Goal: Share content

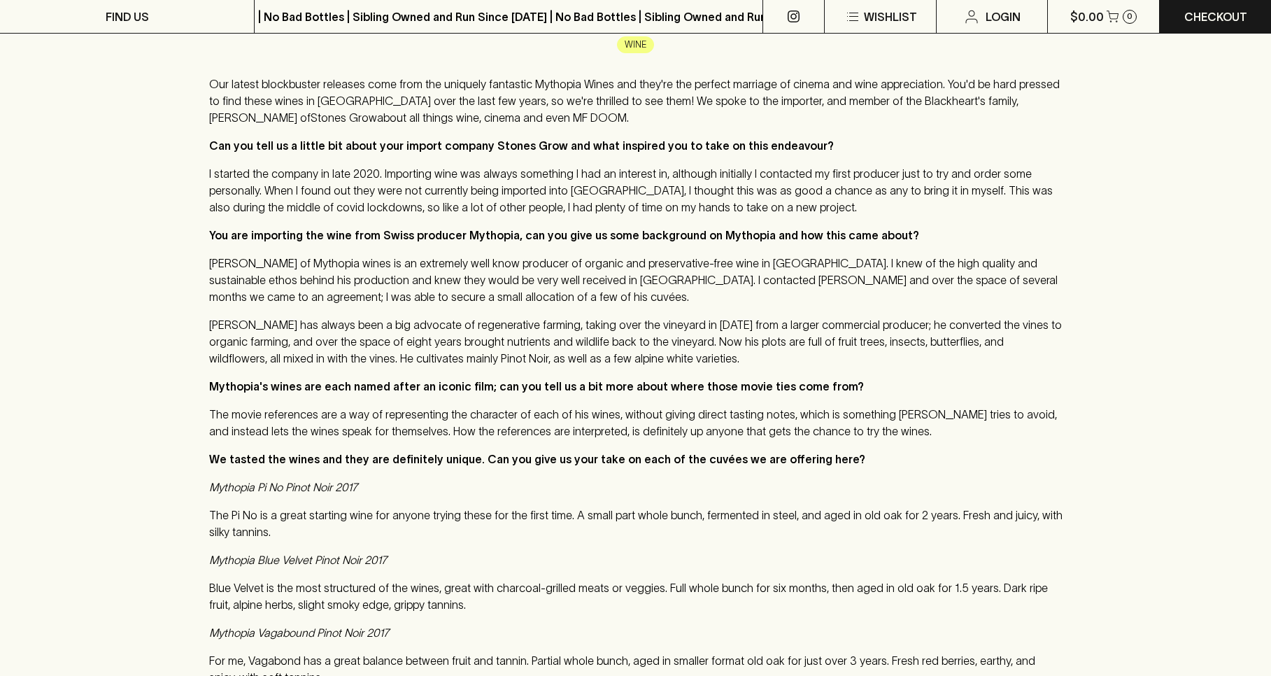
scroll to position [788, 0]
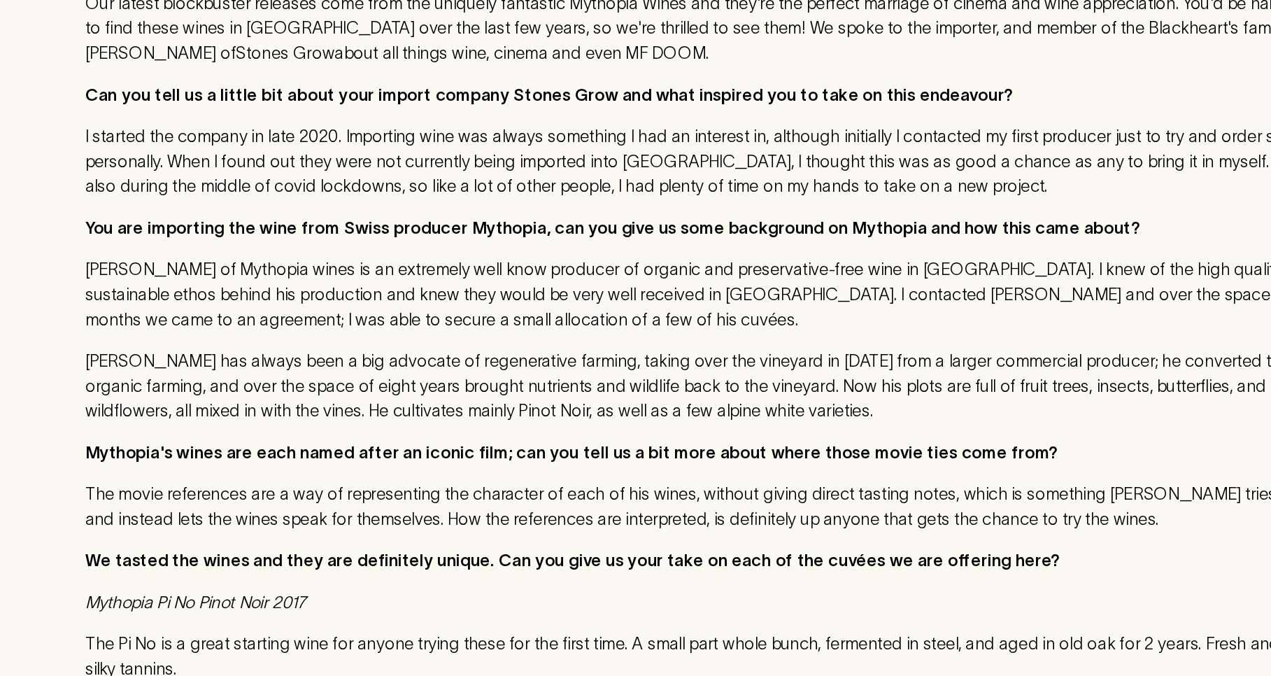
drag, startPoint x: 285, startPoint y: 326, endPoint x: 441, endPoint y: 333, distance: 156.1
click at [441, 333] on div "Our latest blockbuster releases come from the uniquely fantastic Mythopia Wines…" at bounding box center [635, 621] width 853 height 1092
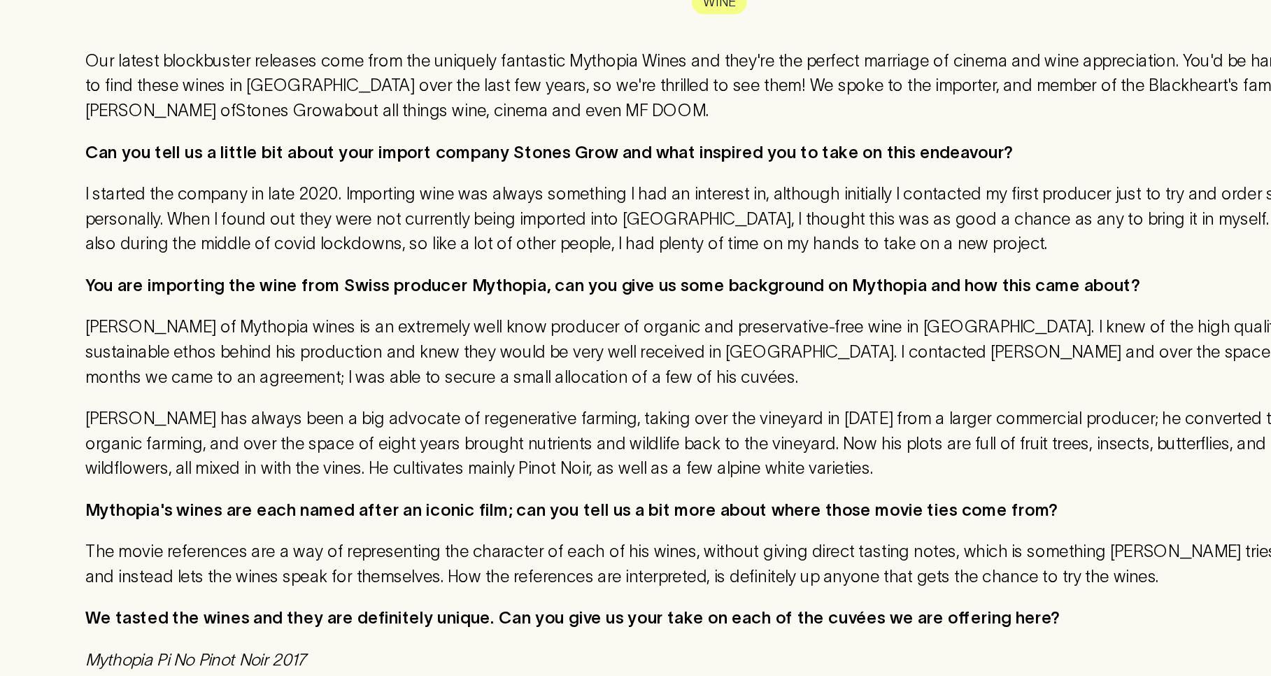
click at [283, 506] on p "The Pi No is a great starting wine for anyone trying these for the first time. …" at bounding box center [635, 523] width 853 height 34
click at [296, 578] on p "Blue Velvet is the most structured of the wines, great with charcoal-grilled me…" at bounding box center [635, 595] width 853 height 34
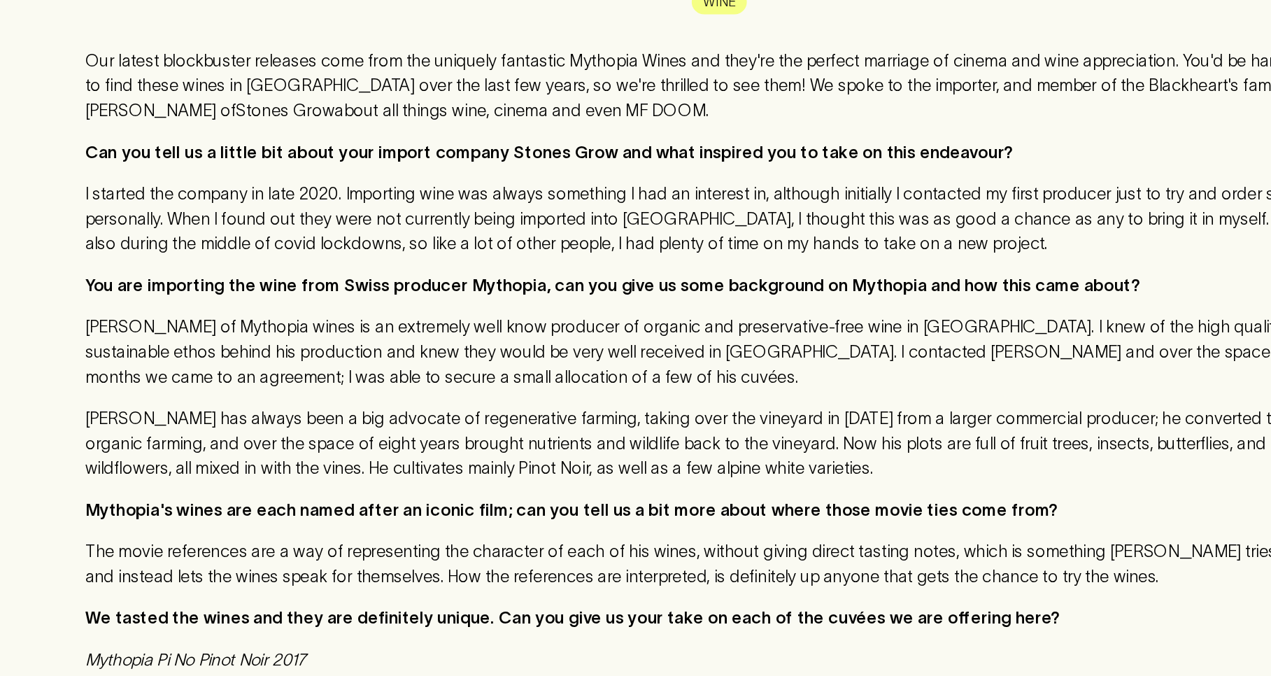
click at [296, 578] on p "Blue Velvet is the most structured of the wines, great with charcoal-grilled me…" at bounding box center [635, 595] width 853 height 34
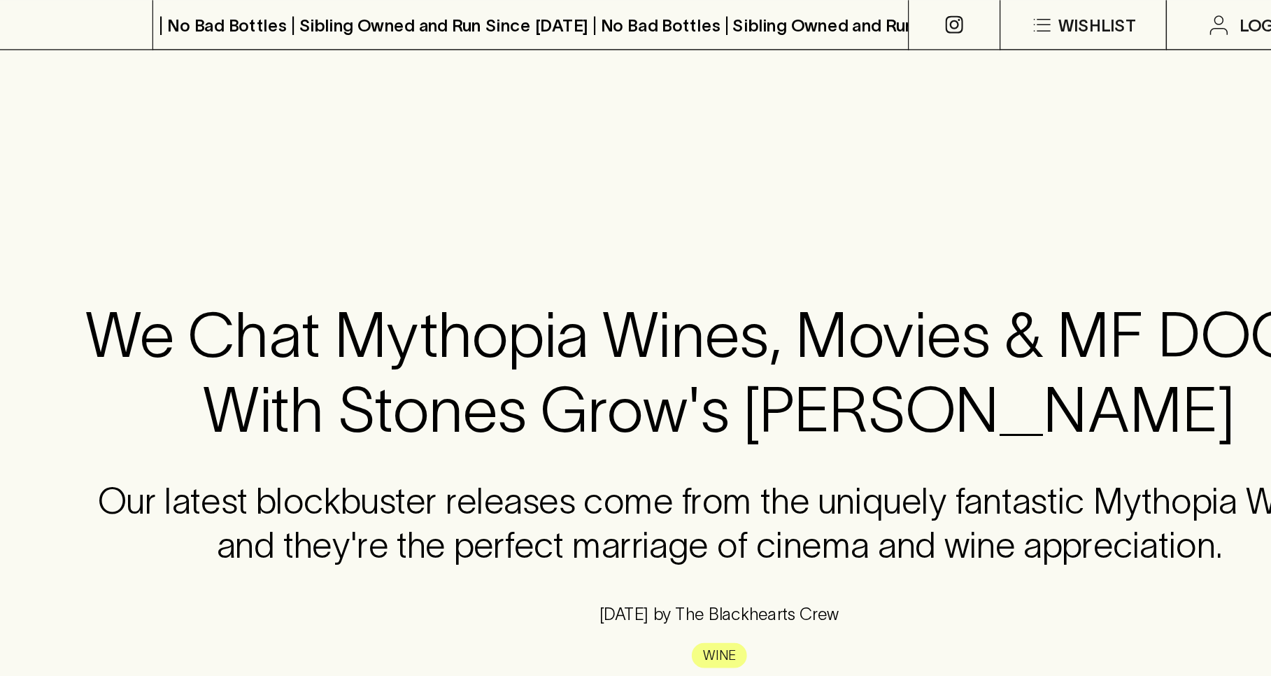
scroll to position [362, 0]
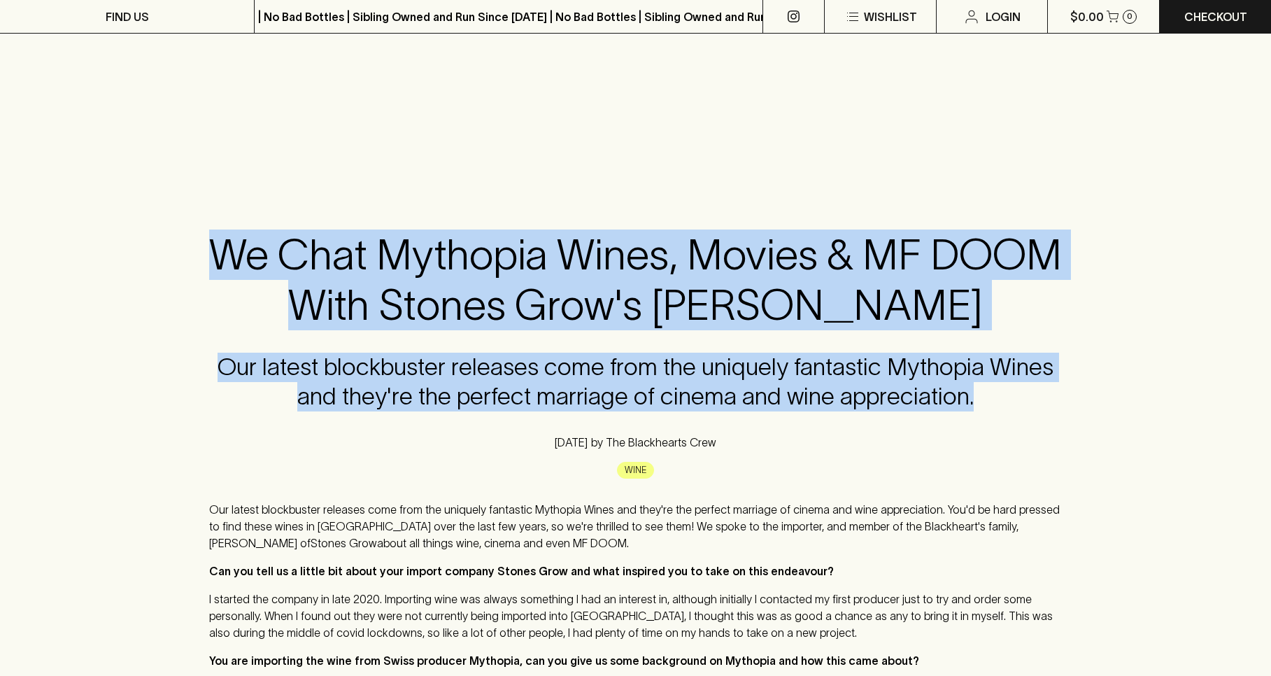
drag, startPoint x: 215, startPoint y: 239, endPoint x: 1104, endPoint y: 297, distance: 891.6
click at [1104, 297] on div "We Chat Mythopia Wines, Movies & MF DOOM With Stones Grow's [PERSON_NAME] Our l…" at bounding box center [635, 342] width 1237 height 318
copy div "We Chat Mythopia Wines, Movies & MF DOOM With Stones Grow's [PERSON_NAME] Our l…"
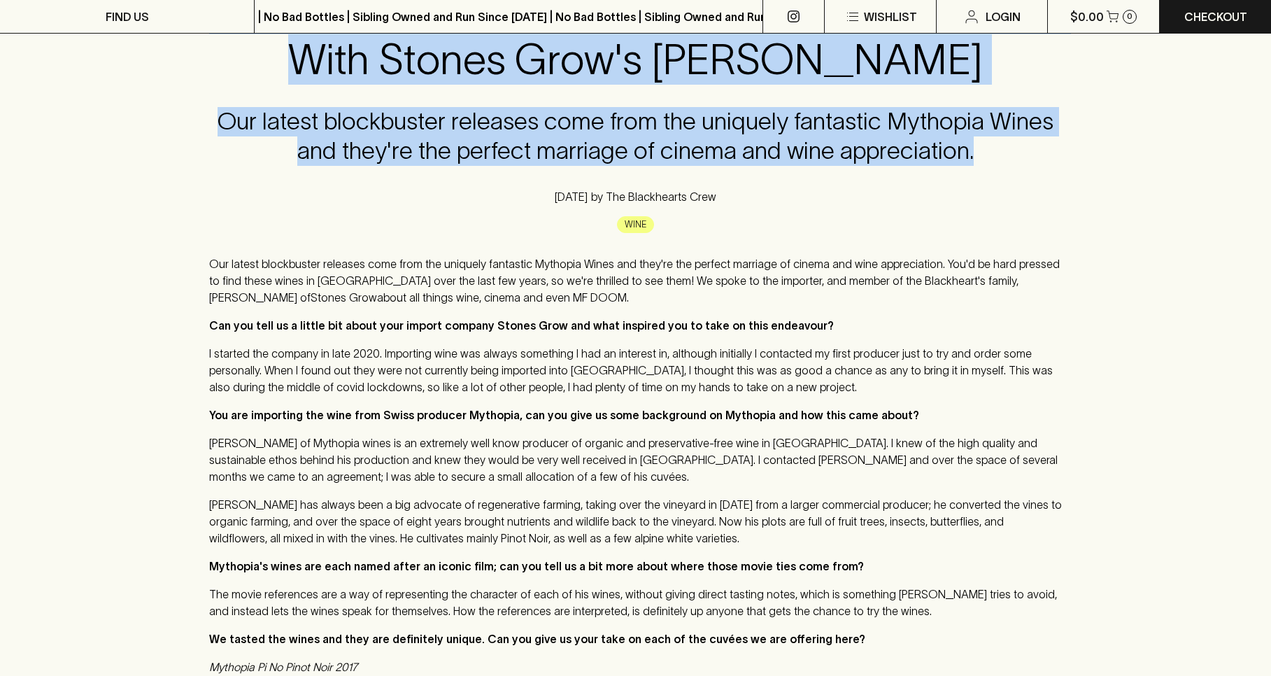
scroll to position [611, 0]
